Goal: Information Seeking & Learning: Check status

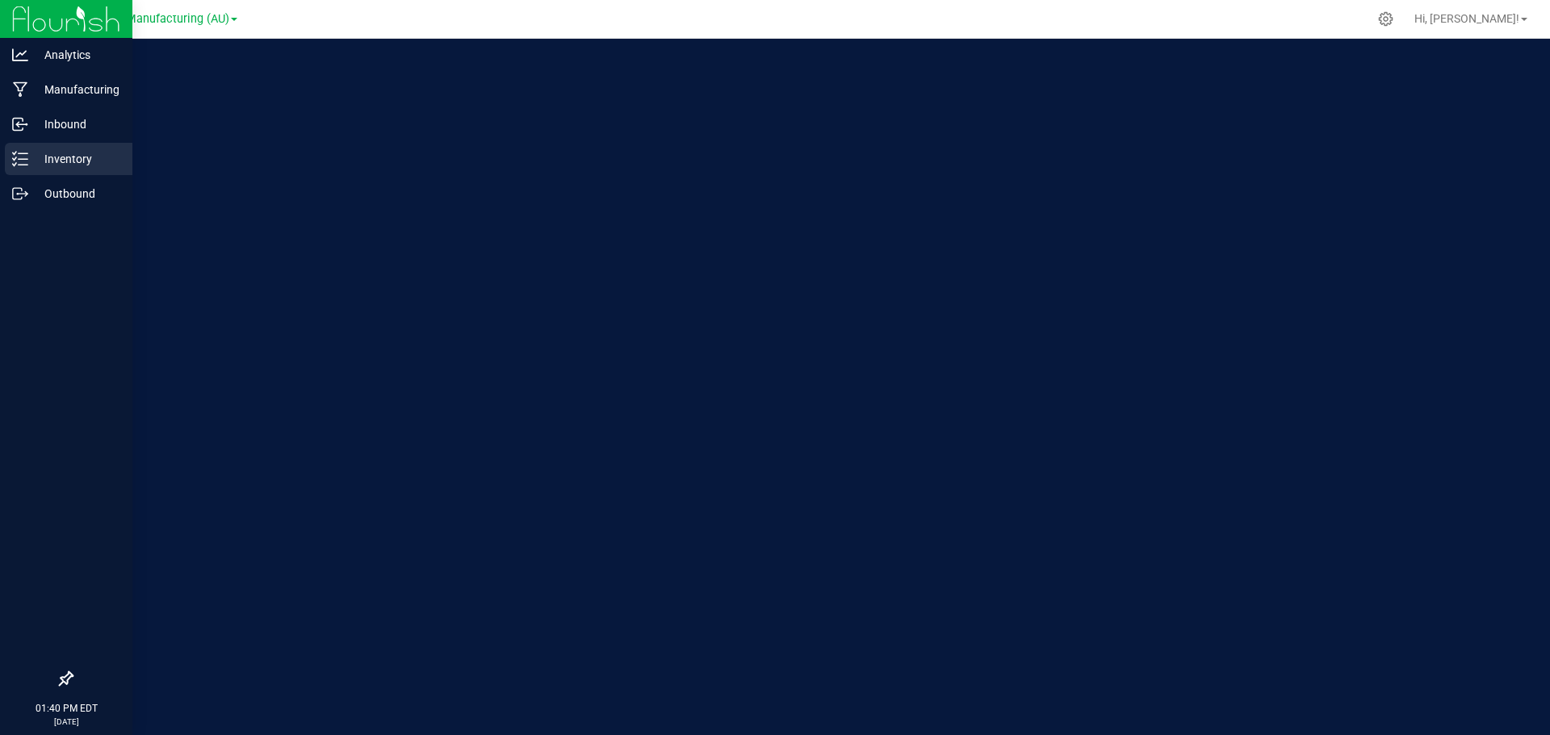
click at [31, 157] on p "Inventory" at bounding box center [76, 158] width 97 height 19
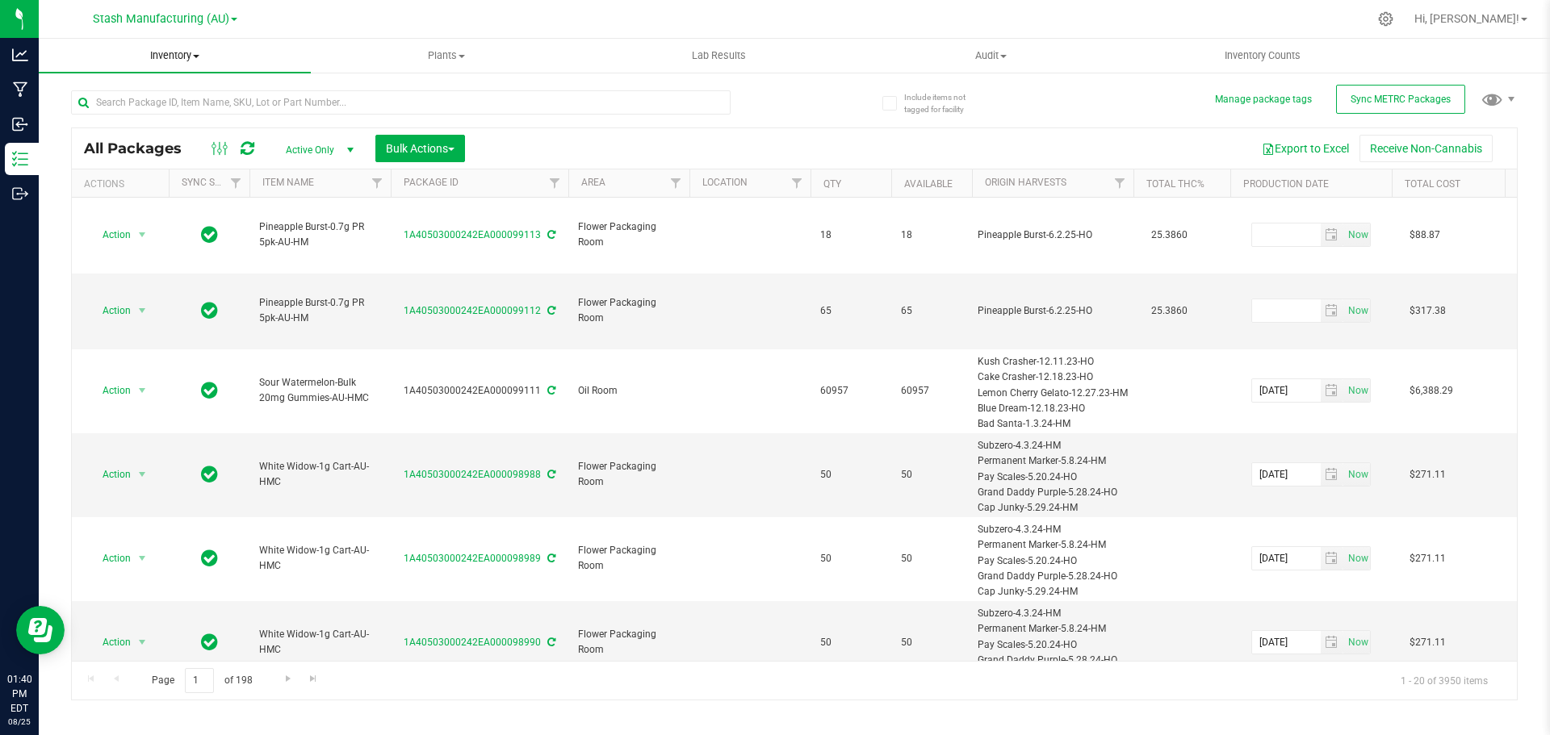
click at [175, 57] on span "Inventory" at bounding box center [175, 55] width 272 height 15
click at [109, 111] on span "All inventory" at bounding box center [93, 117] width 109 height 14
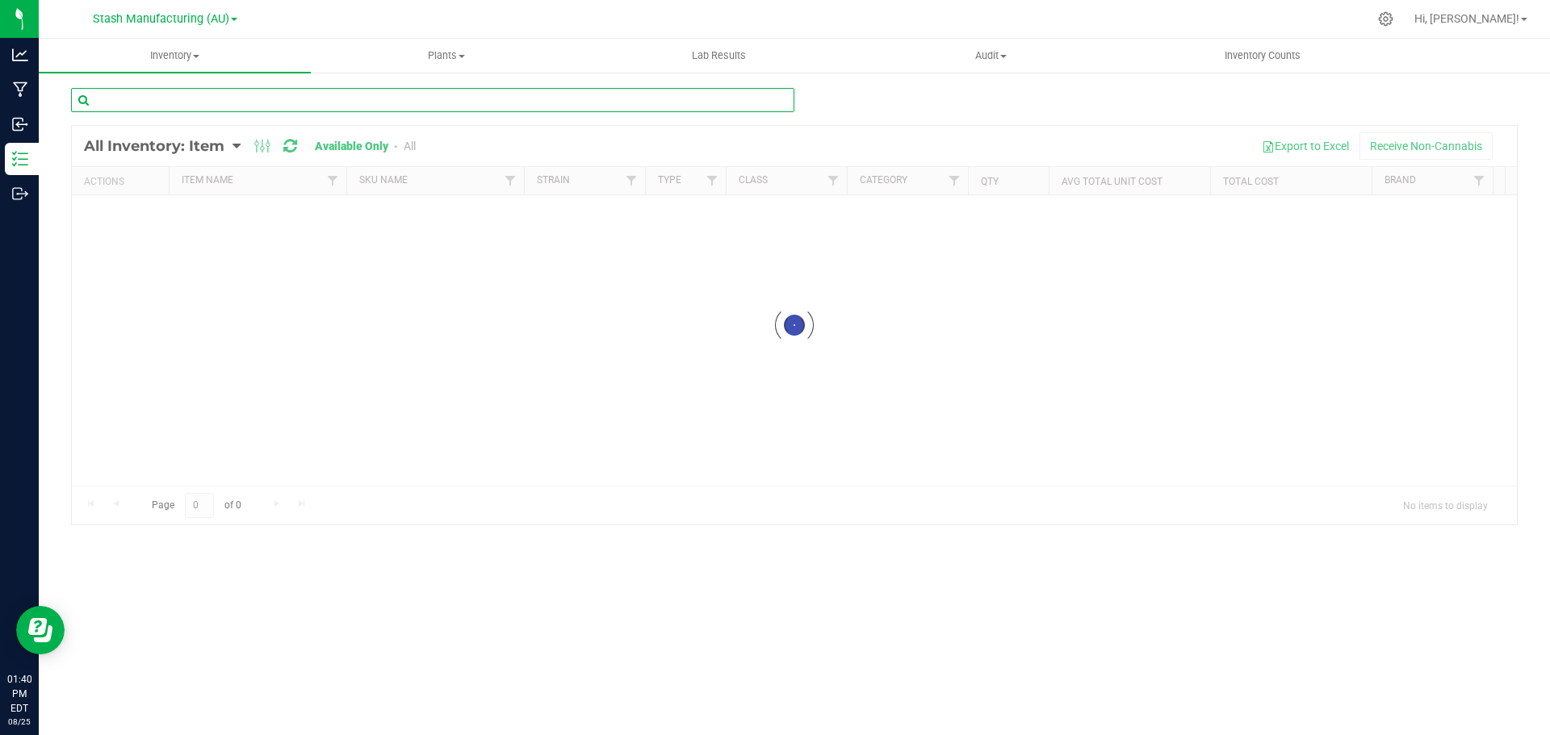
click at [330, 99] on input "text" at bounding box center [432, 100] width 723 height 24
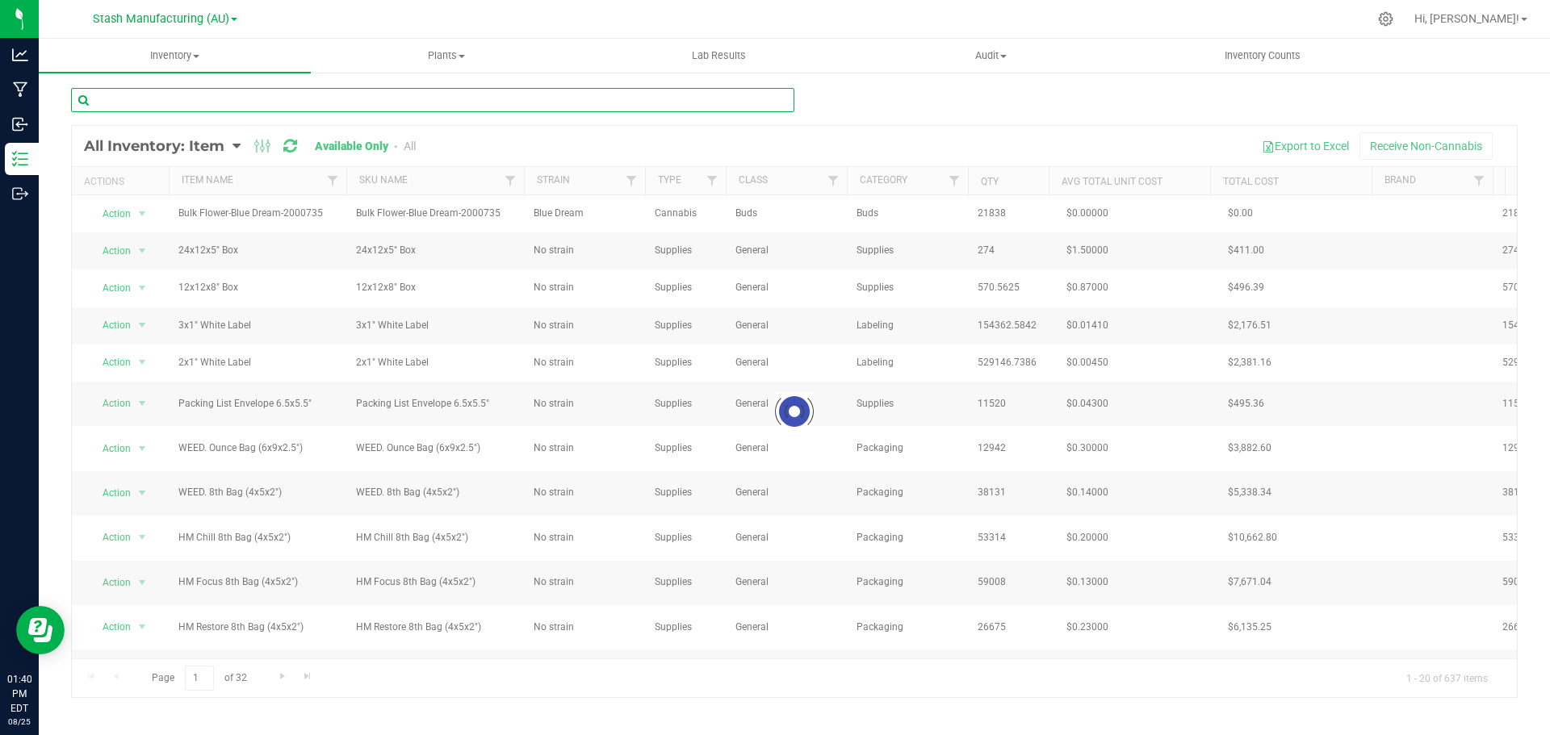
click at [283, 102] on input "text" at bounding box center [432, 100] width 723 height 24
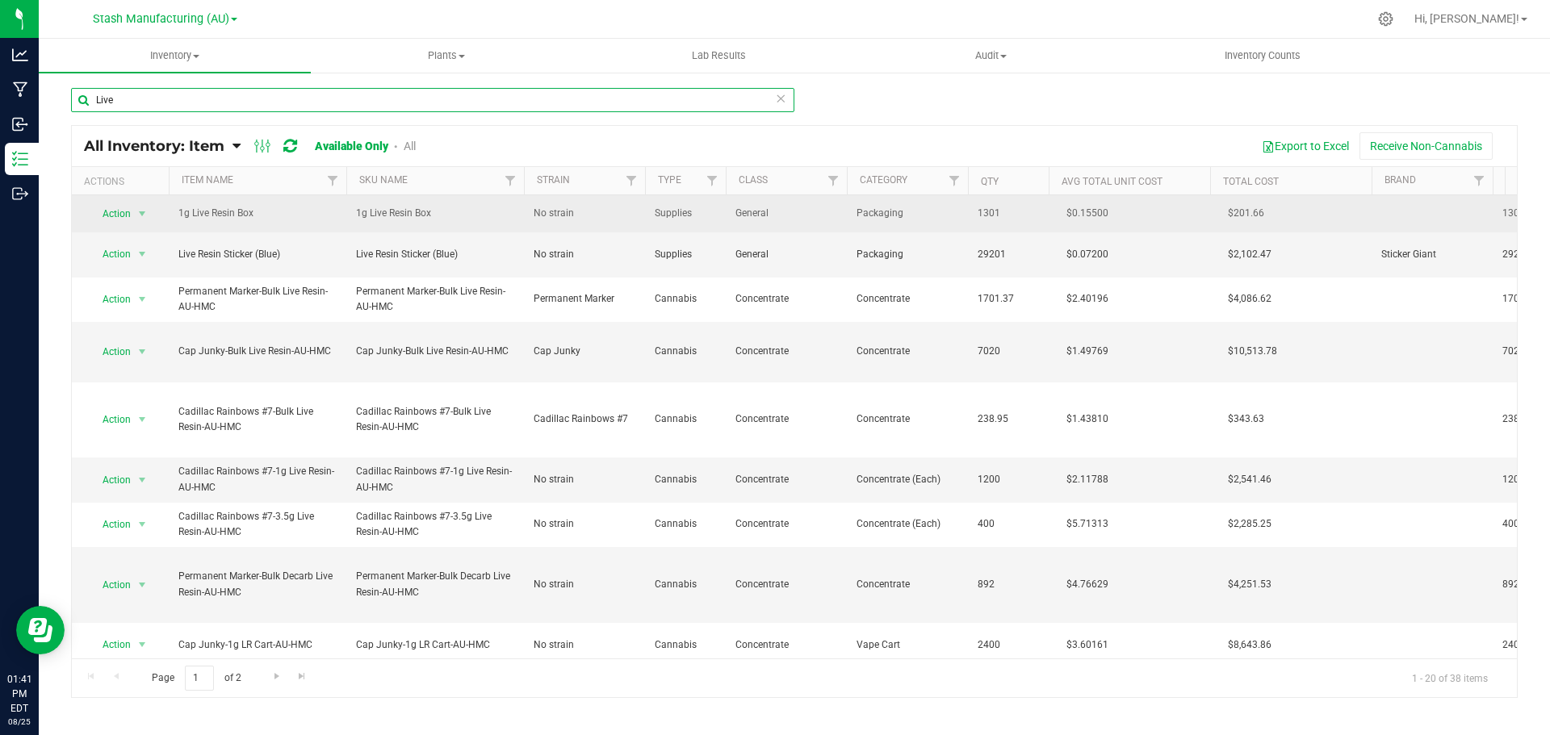
type input "Live"
drag, startPoint x: 1003, startPoint y: 213, endPoint x: 949, endPoint y: 213, distance: 54.1
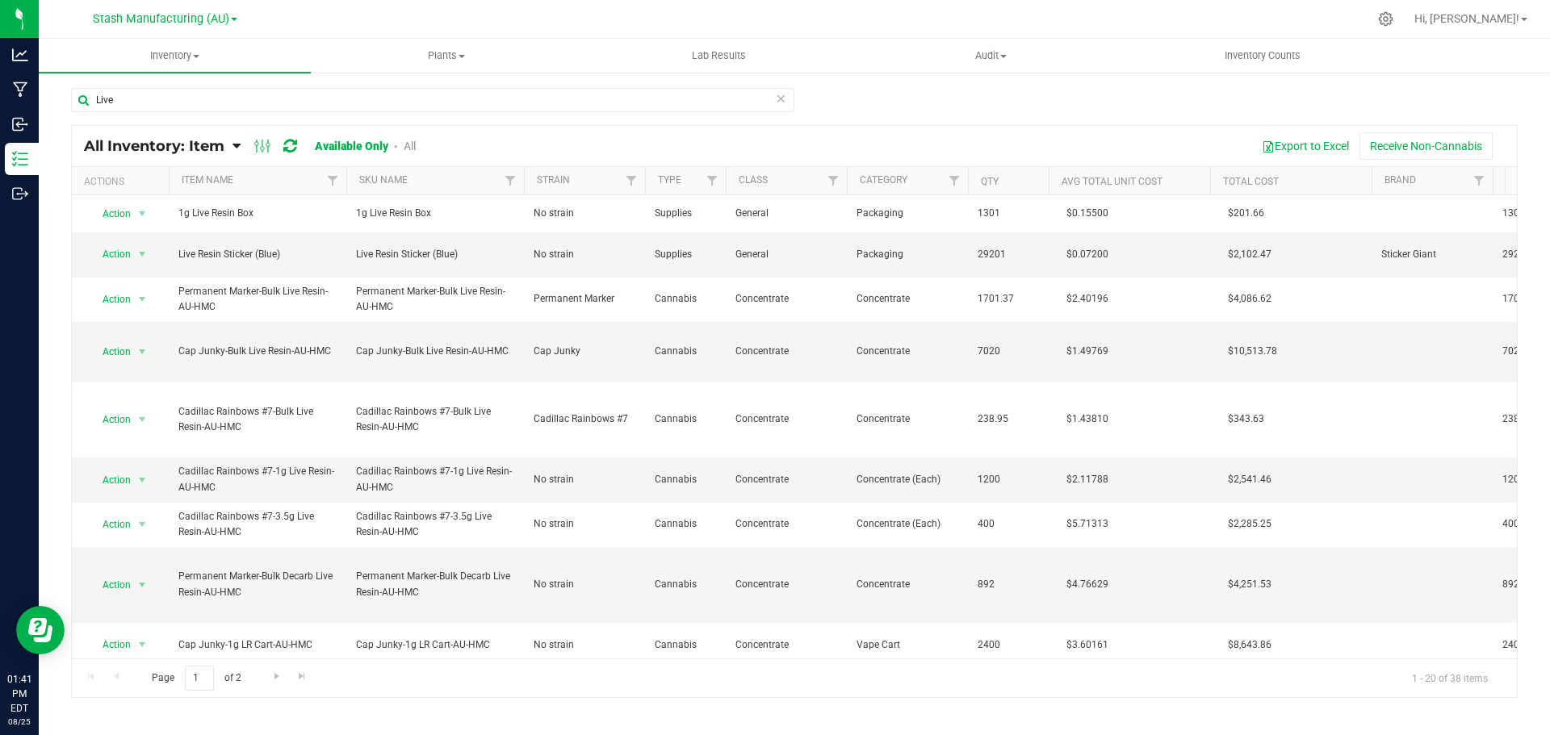
click at [932, 99] on div "Live" at bounding box center [794, 106] width 1447 height 37
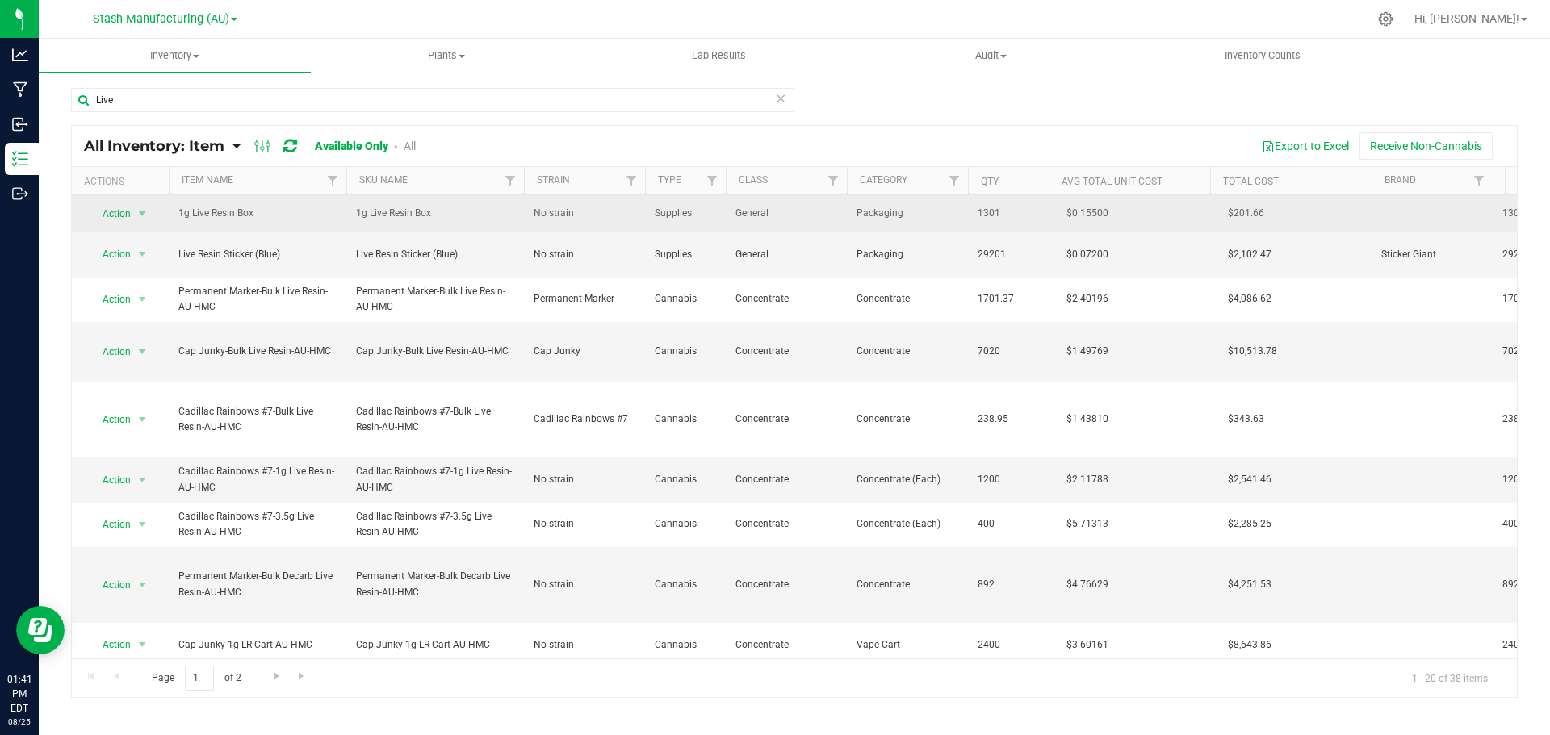
drag, startPoint x: 1022, startPoint y: 208, endPoint x: 936, endPoint y: 207, distance: 85.6
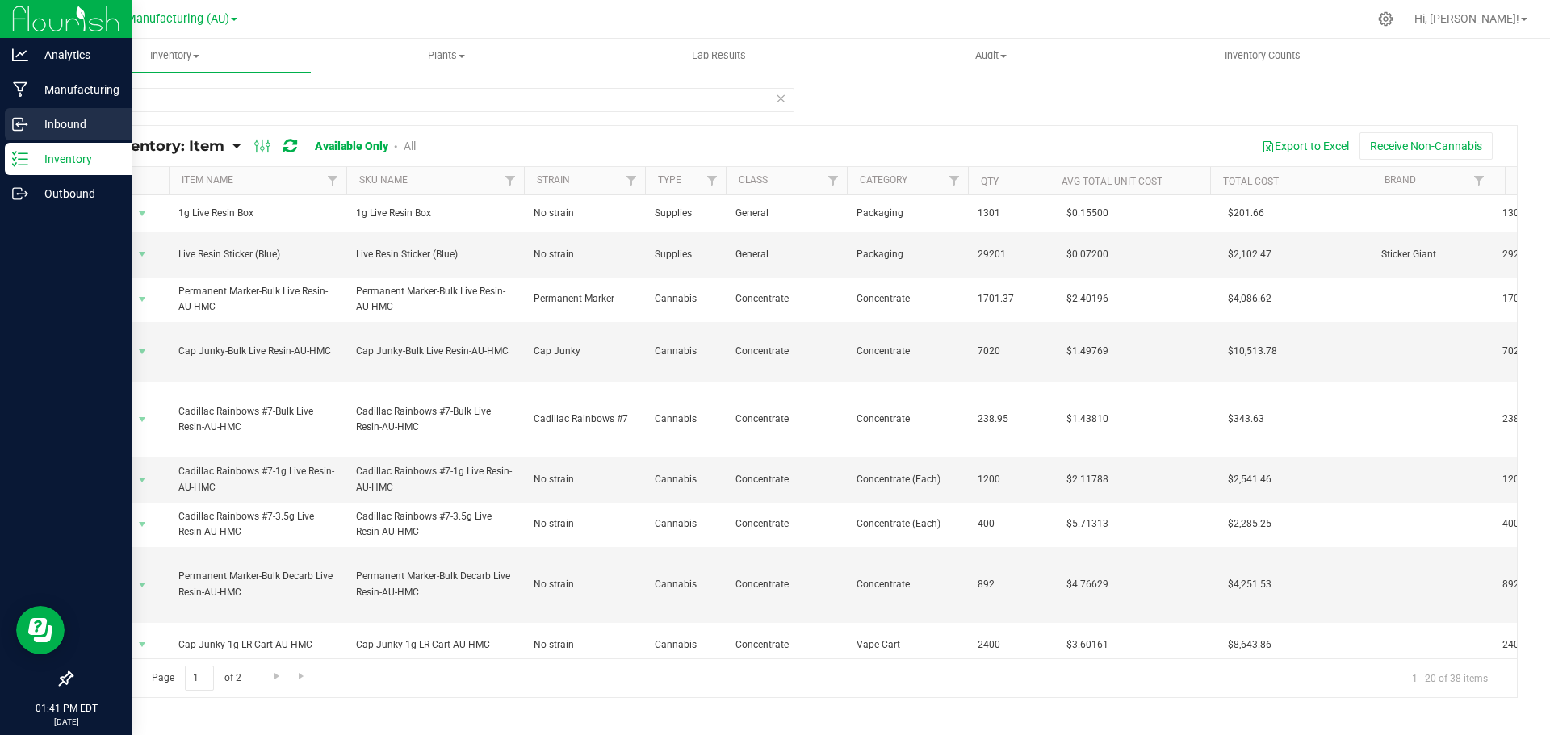
click at [41, 123] on p "Inbound" at bounding box center [76, 124] width 97 height 19
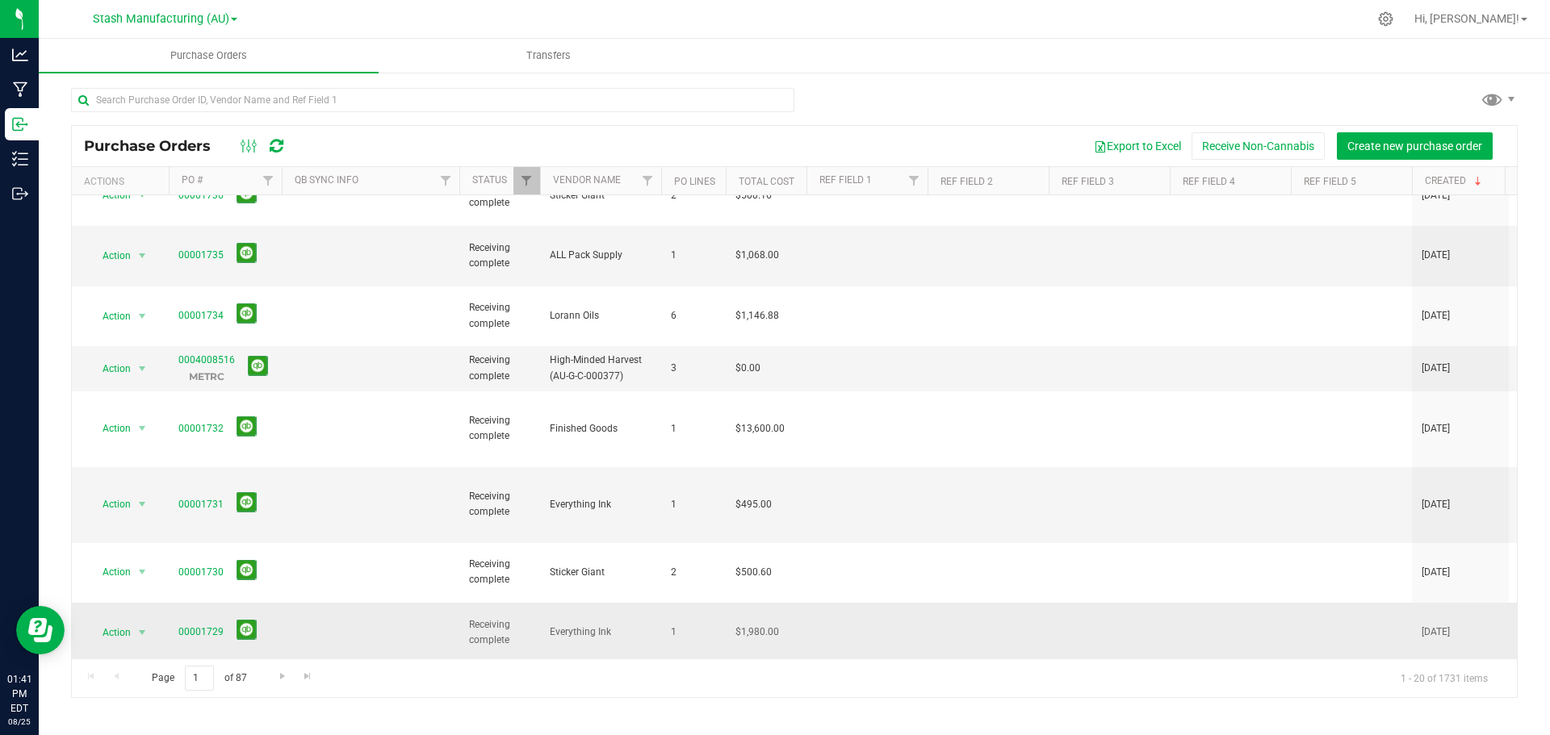
scroll to position [323, 0]
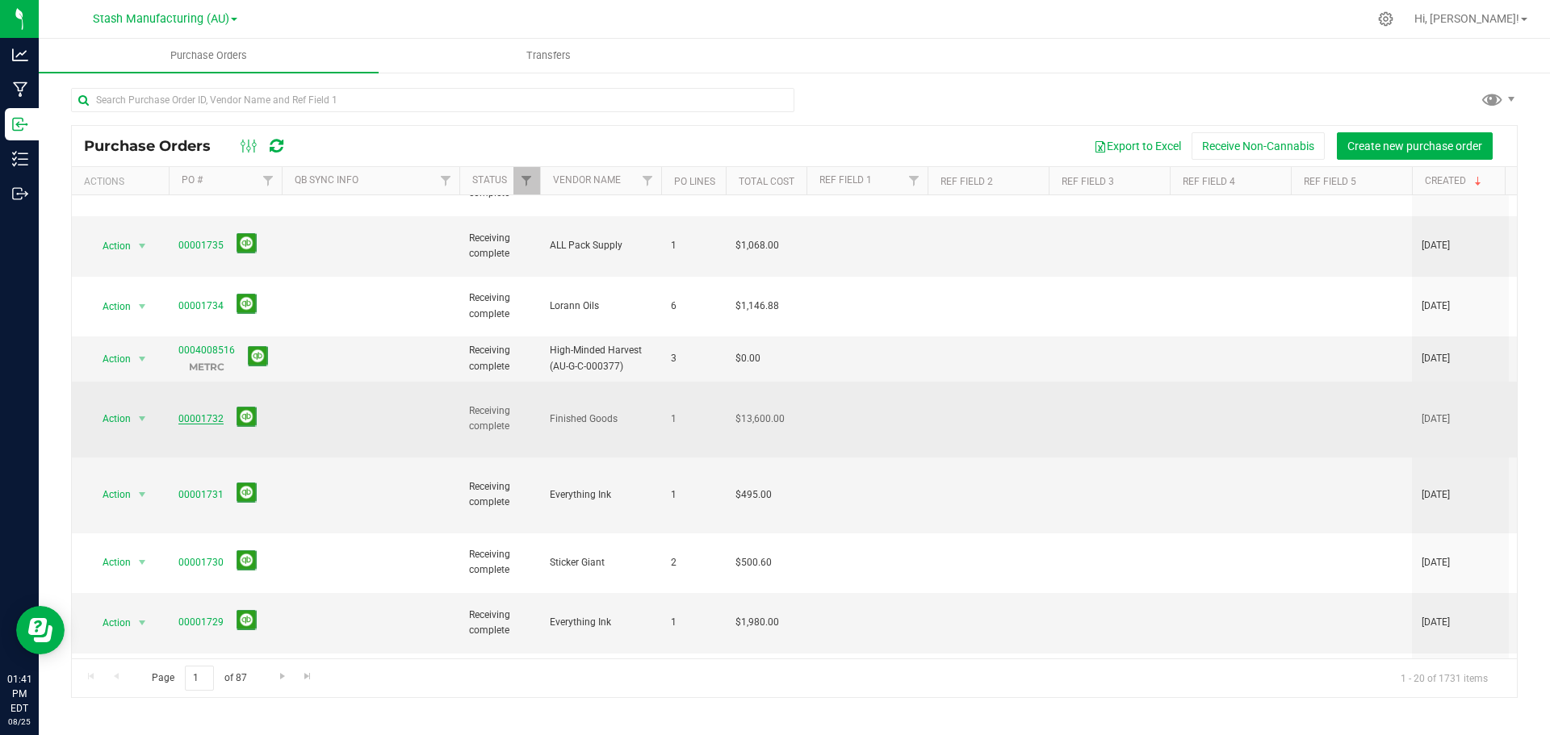
click at [198, 413] on link "00001732" at bounding box center [200, 418] width 45 height 11
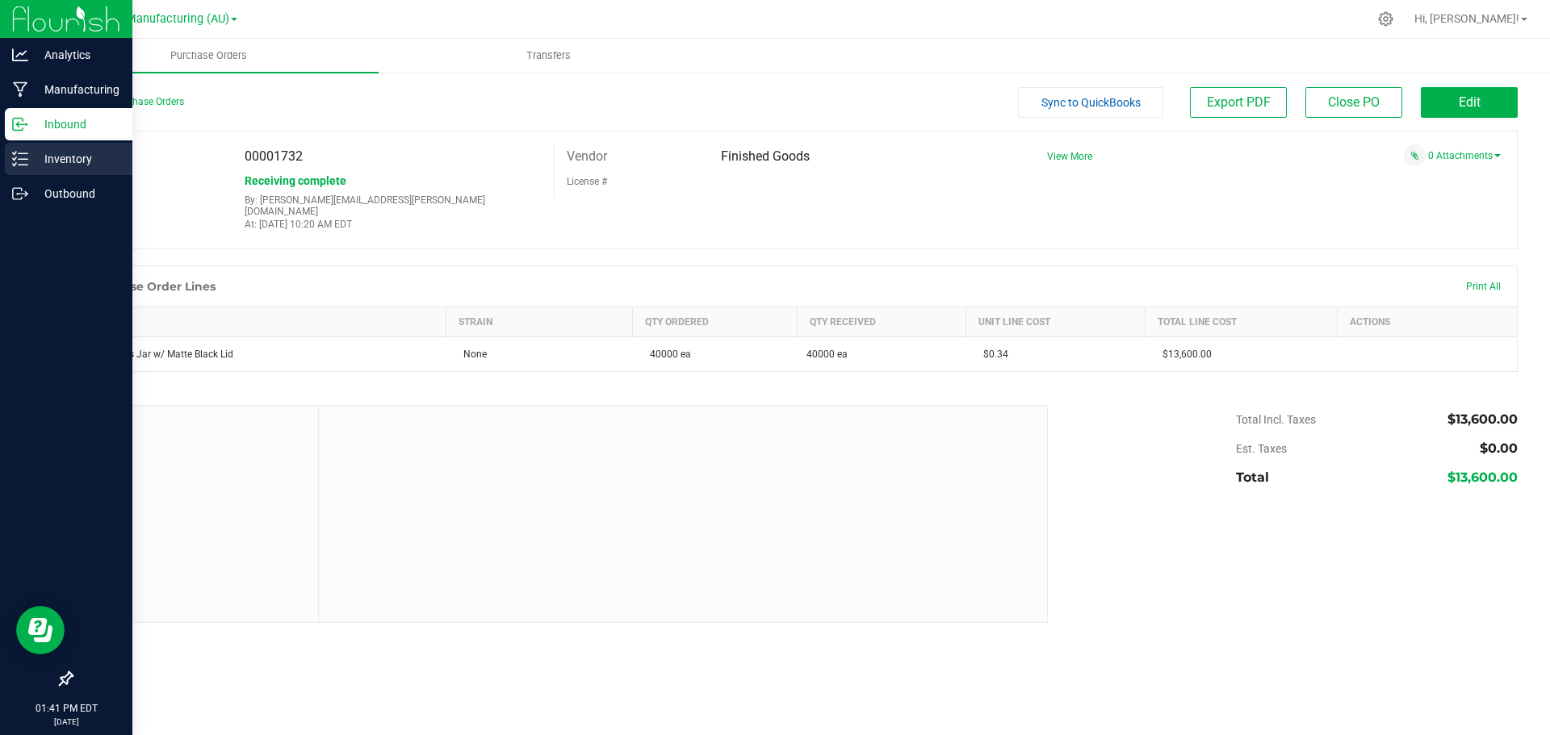
click at [54, 155] on p "Inventory" at bounding box center [76, 158] width 97 height 19
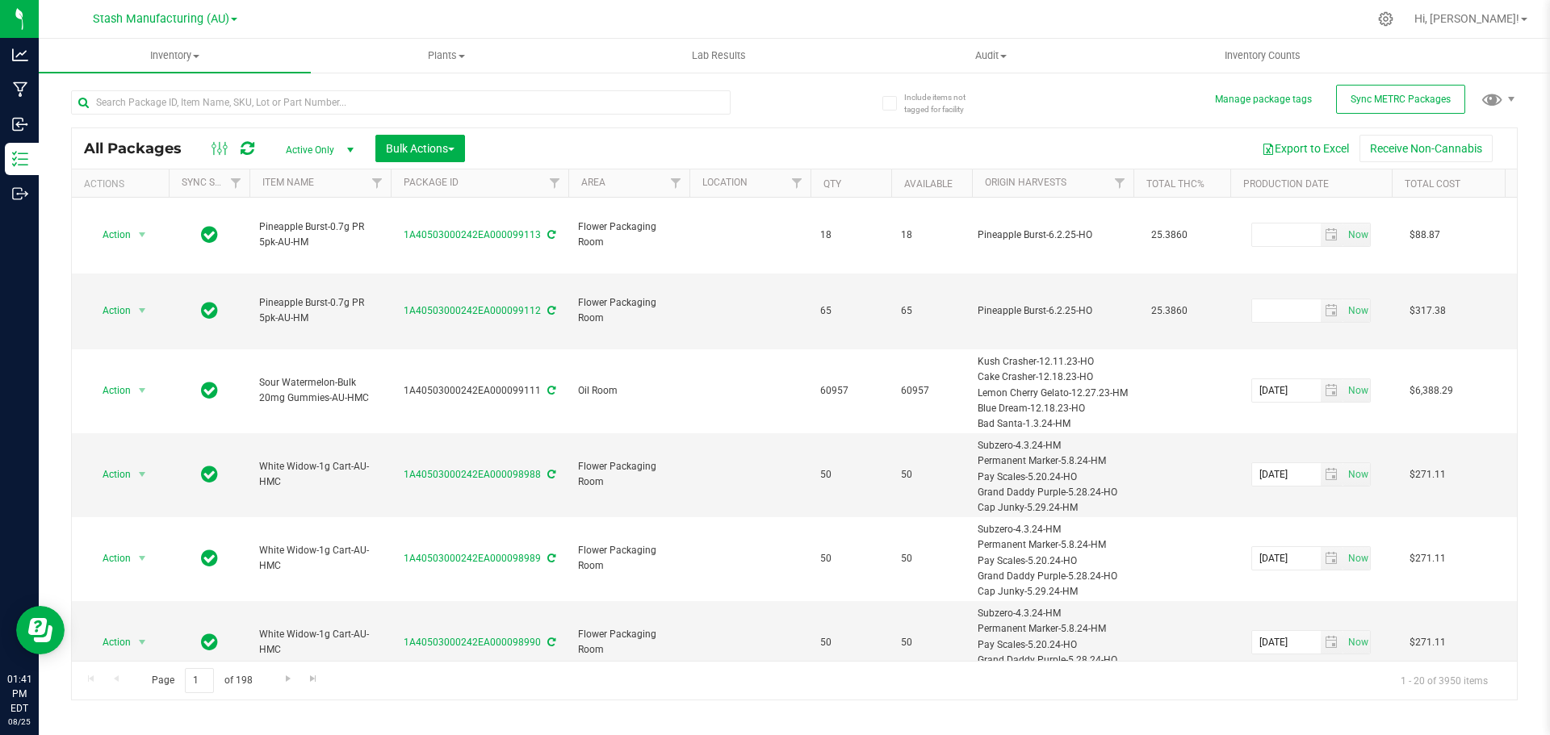
click at [799, 115] on div "All Packages Active Only Active Only Lab Samples Locked All External Internal B…" at bounding box center [794, 388] width 1447 height 626
click at [800, 97] on div "All Packages Active Only Active Only Lab Samples Locked All External Internal B…" at bounding box center [794, 388] width 1447 height 626
drag, startPoint x: 1070, startPoint y: 101, endPoint x: 833, endPoint y: 98, distance: 236.5
click at [833, 98] on div "All Packages Active Only Active Only Lab Samples Locked All External Internal B…" at bounding box center [794, 388] width 1447 height 626
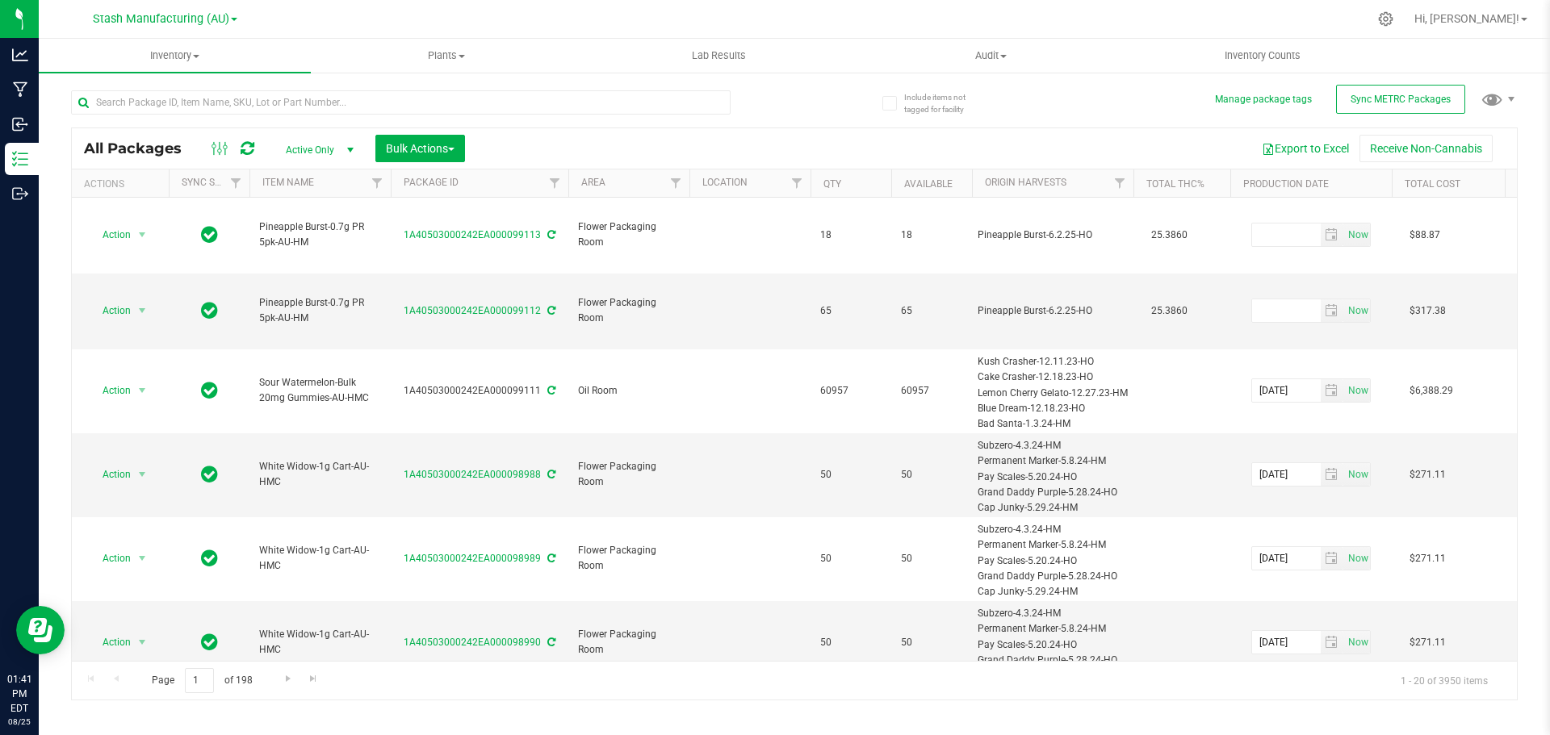
click at [832, 98] on div "All Packages Active Only Active Only Lab Samples Locked All External Internal B…" at bounding box center [794, 388] width 1447 height 626
drag, startPoint x: 1016, startPoint y: 109, endPoint x: 877, endPoint y: 93, distance: 139.8
click at [877, 93] on all-packages "Include items not tagged for facility Manage package tags Sync METRC Packages A…" at bounding box center [794, 388] width 1447 height 626
click at [850, 94] on div "All Packages Active Only Active Only Lab Samples Locked All External Internal B…" at bounding box center [794, 388] width 1447 height 626
